Goal: Task Accomplishment & Management: Use online tool/utility

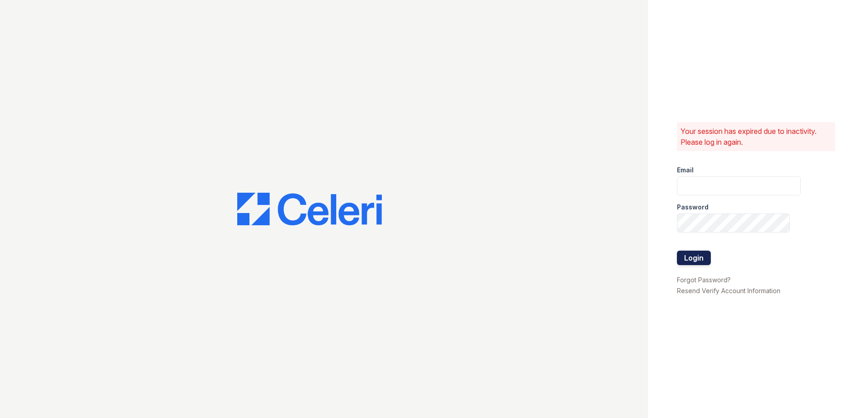
type input "CCarbonell@trinity-pm.com"
click at [694, 258] on button "Login" at bounding box center [694, 257] width 34 height 14
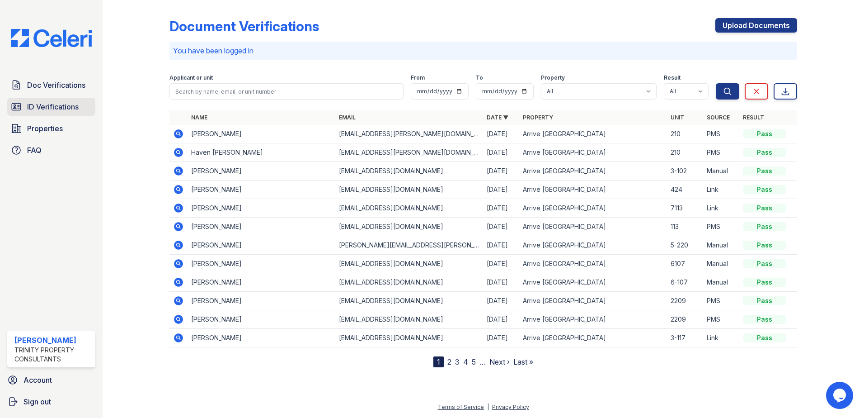
click at [23, 102] on link "ID Verifications" at bounding box center [51, 107] width 88 height 18
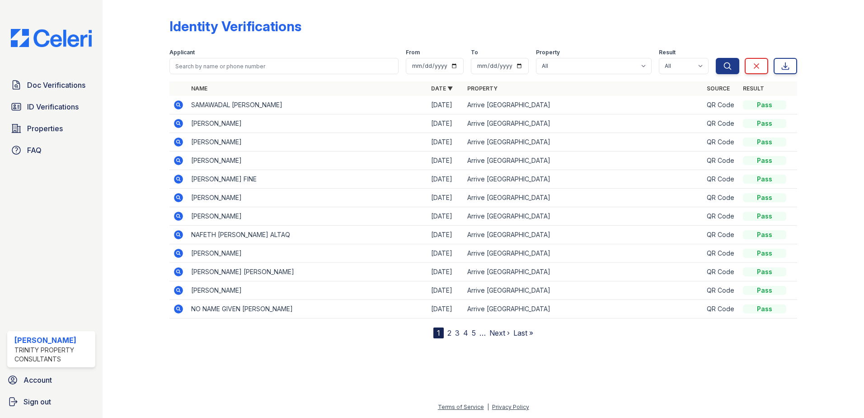
click at [176, 104] on icon at bounding box center [178, 104] width 9 height 9
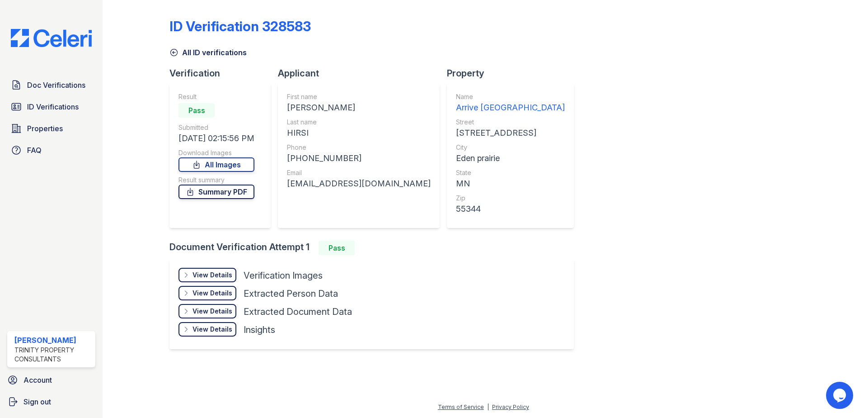
click at [221, 193] on link "Summary PDF" at bounding box center [217, 191] width 76 height 14
click at [226, 166] on link "All Images" at bounding box center [217, 164] width 76 height 14
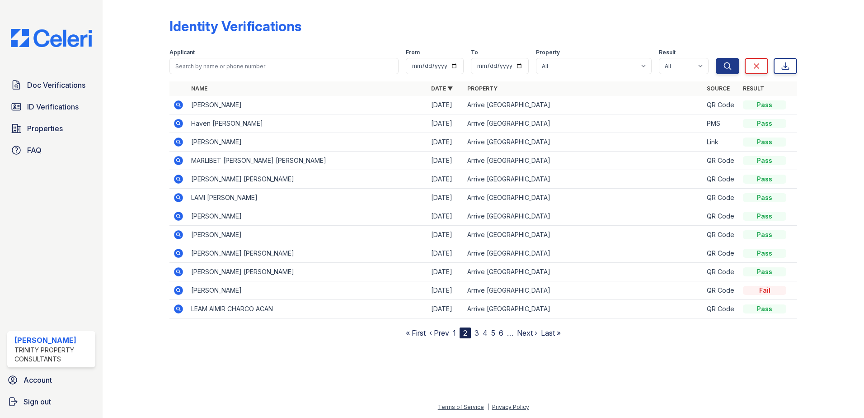
click at [178, 160] on icon at bounding box center [178, 160] width 2 height 2
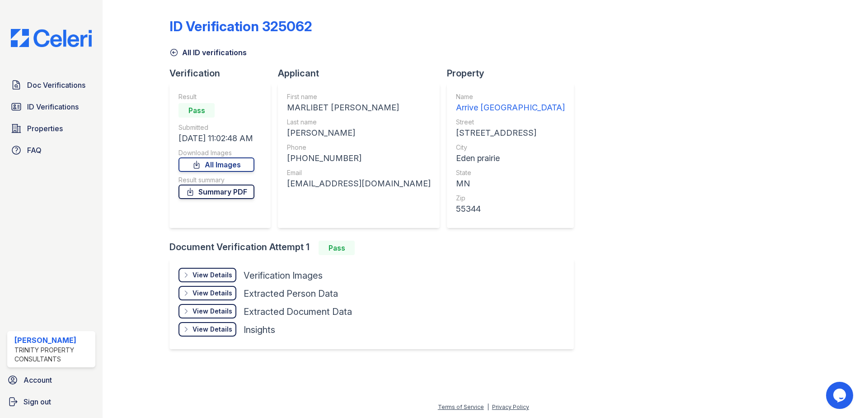
click at [217, 190] on link "Summary PDF" at bounding box center [217, 191] width 76 height 14
